Goal: Find contact information: Find contact information

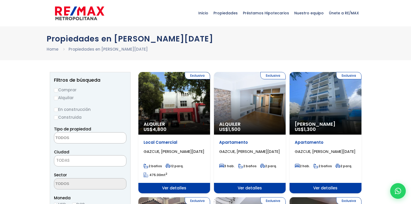
select select
click at [308, 11] on span "Nuestro equipo" at bounding box center [309, 13] width 35 height 16
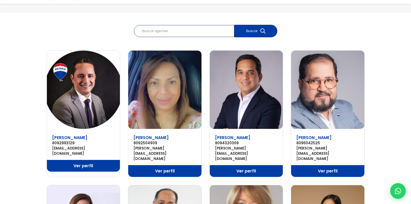
scroll to position [50, 0]
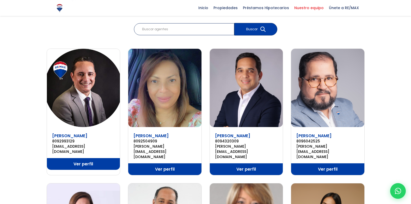
click at [83, 158] on link "Ver perfil" at bounding box center [83, 164] width 73 height 12
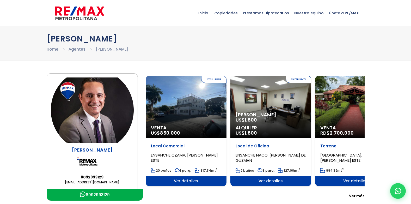
click at [105, 182] on link "abrahanbatista@remaxm.net" at bounding box center [92, 182] width 83 height 5
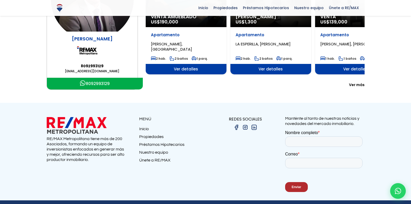
scroll to position [125, 0]
